Goal: Browse casually: Explore the website without a specific task or goal

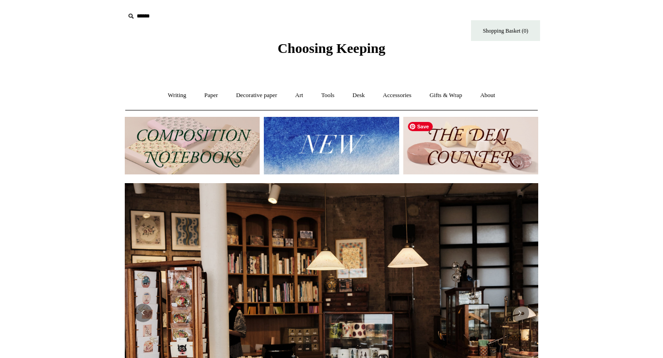
click at [468, 138] on img at bounding box center [470, 146] width 135 height 58
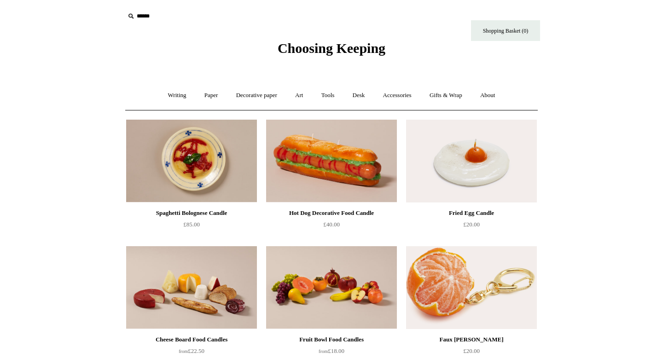
click at [301, 54] on span "Choosing Keeping" at bounding box center [332, 48] width 108 height 15
